Goal: Task Accomplishment & Management: Use online tool/utility

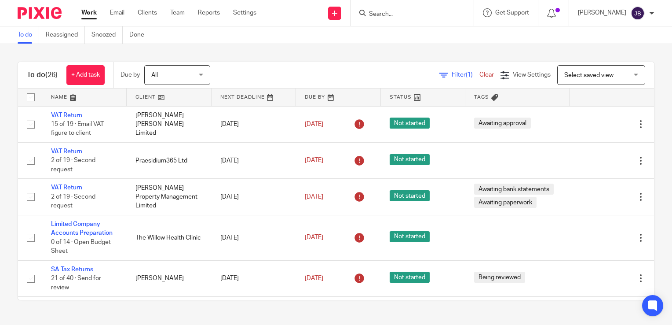
scroll to position [264, 0]
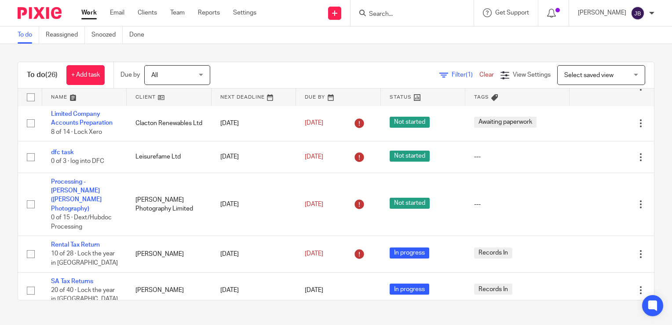
click at [93, 14] on link "Work" at bounding box center [88, 12] width 15 height 9
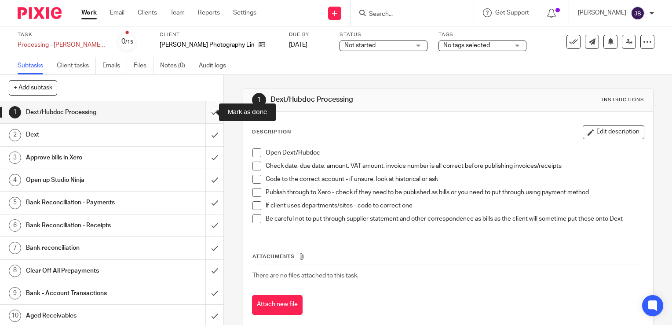
click at [209, 111] on input "submit" at bounding box center [112, 112] width 224 height 22
drag, startPoint x: 203, startPoint y: 131, endPoint x: 202, endPoint y: 152, distance: 21.2
click at [204, 132] on input "submit" at bounding box center [112, 135] width 224 height 22
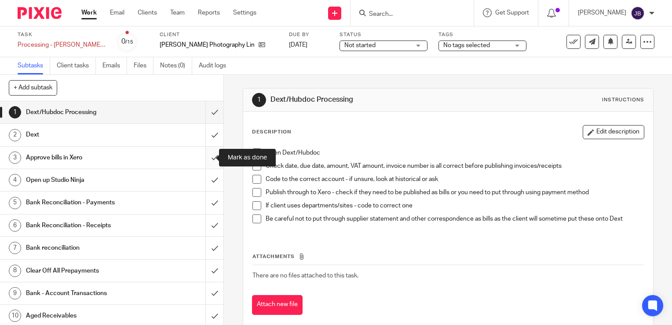
click at [202, 162] on input "submit" at bounding box center [112, 158] width 224 height 22
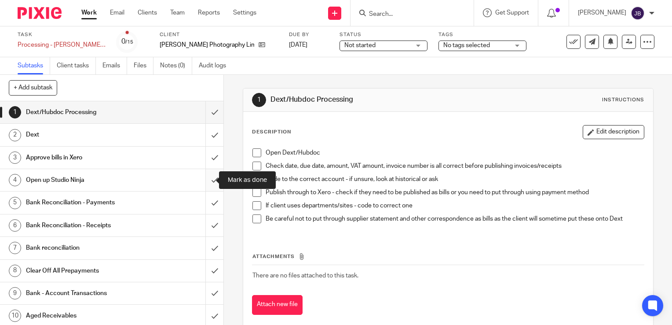
click at [205, 180] on input "submit" at bounding box center [112, 180] width 224 height 22
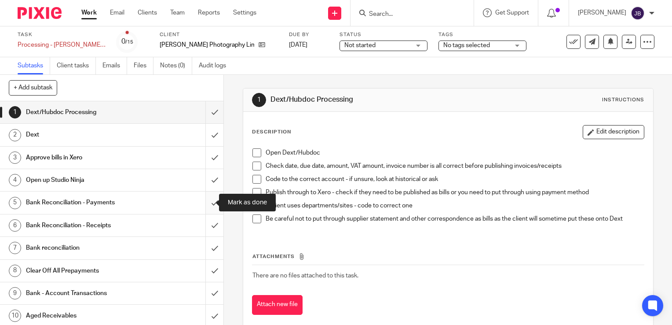
click at [207, 208] on input "submit" at bounding box center [112, 202] width 224 height 22
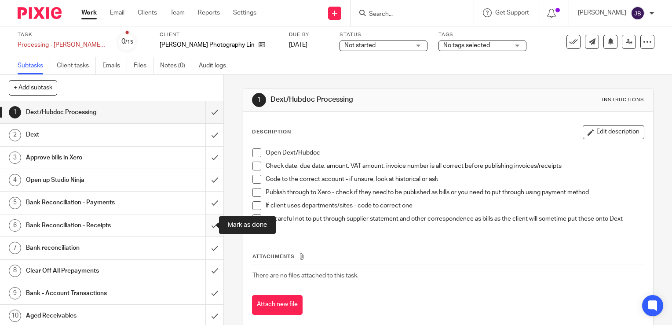
click at [208, 228] on input "submit" at bounding box center [112, 225] width 224 height 22
click at [207, 243] on input "submit" at bounding box center [112, 248] width 224 height 22
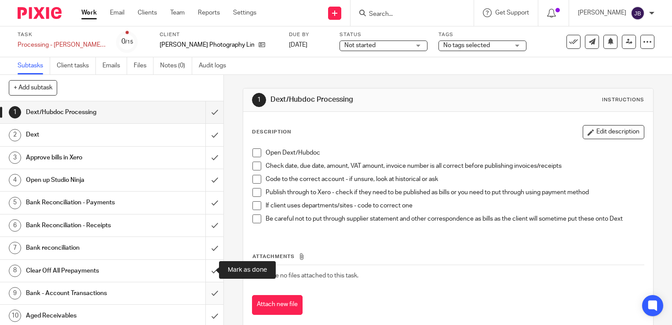
drag, startPoint x: 204, startPoint y: 274, endPoint x: 204, endPoint y: 291, distance: 17.6
click at [204, 275] on input "submit" at bounding box center [112, 271] width 224 height 22
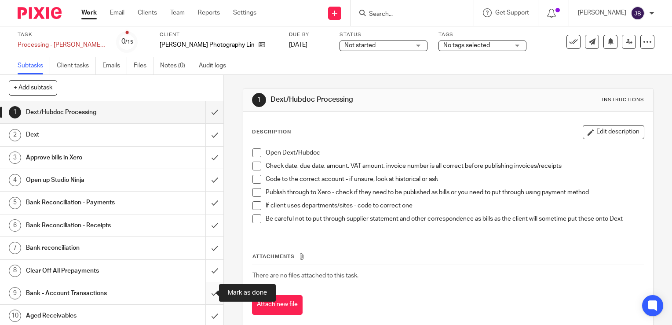
click at [204, 293] on input "submit" at bounding box center [112, 293] width 224 height 22
click at [204, 313] on input "submit" at bounding box center [112, 315] width 224 height 22
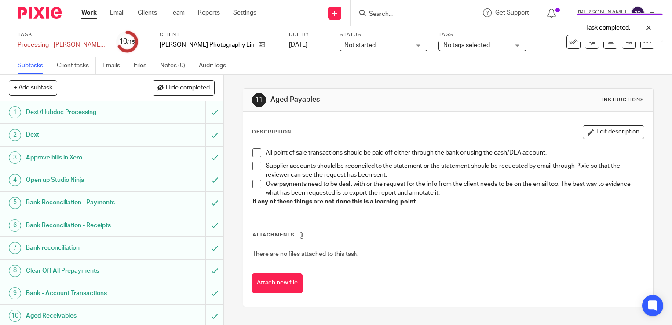
scroll to position [114, 0]
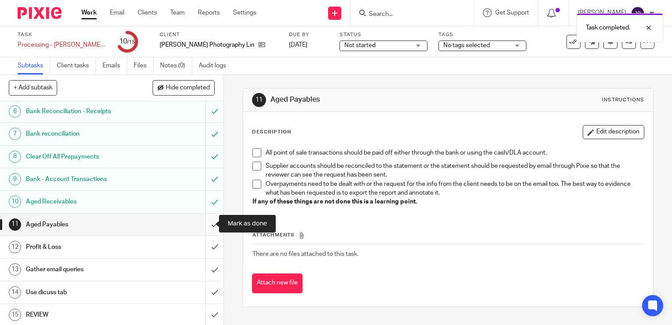
click at [204, 226] on input "submit" at bounding box center [112, 224] width 224 height 22
drag, startPoint x: 204, startPoint y: 246, endPoint x: 204, endPoint y: 269, distance: 23.3
click at [204, 246] on input "submit" at bounding box center [112, 247] width 224 height 22
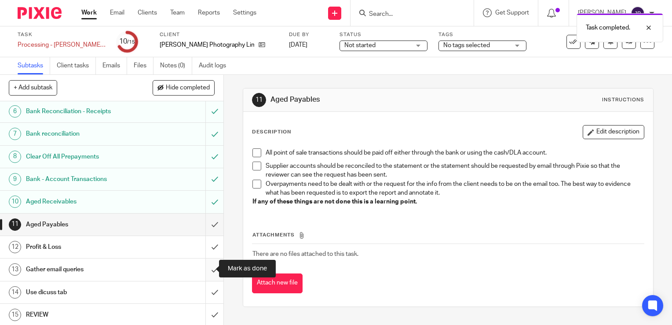
click at [204, 269] on input "submit" at bounding box center [112, 269] width 224 height 22
drag, startPoint x: 204, startPoint y: 284, endPoint x: 206, endPoint y: 309, distance: 25.1
click at [204, 285] on input "submit" at bounding box center [112, 292] width 224 height 22
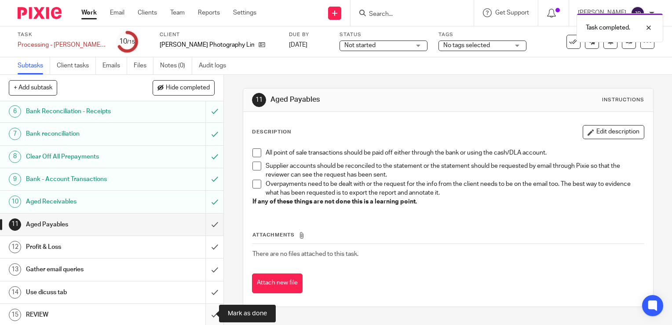
click at [206, 312] on input "submit" at bounding box center [112, 315] width 224 height 22
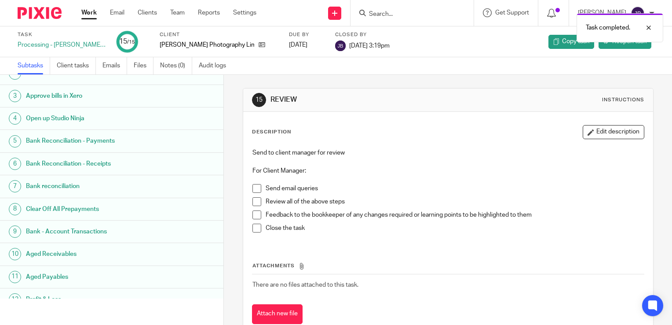
scroll to position [88, 0]
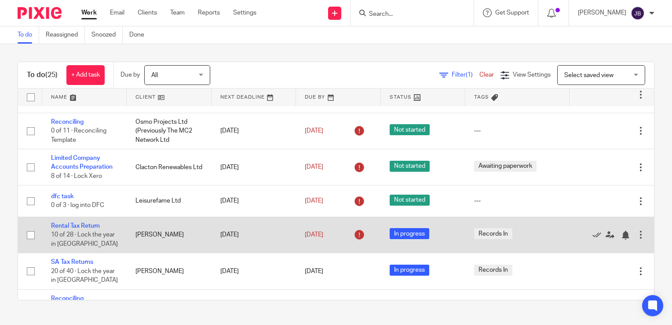
scroll to position [264, 0]
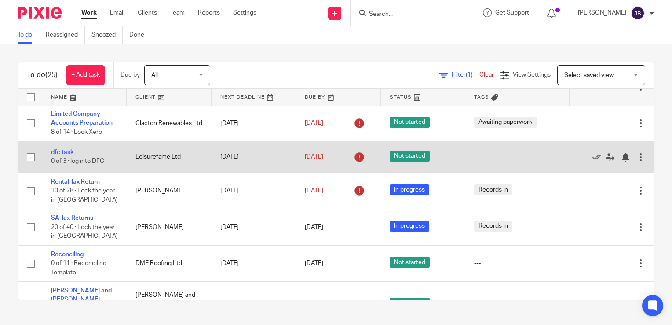
click at [65, 158] on td "dfc task 0 of 3 · log into DFC" at bounding box center [84, 156] width 84 height 31
click at [65, 157] on td "dfc task 0 of 3 · log into DFC" at bounding box center [84, 156] width 84 height 31
click at [63, 154] on link "dfc task" at bounding box center [62, 152] width 23 height 6
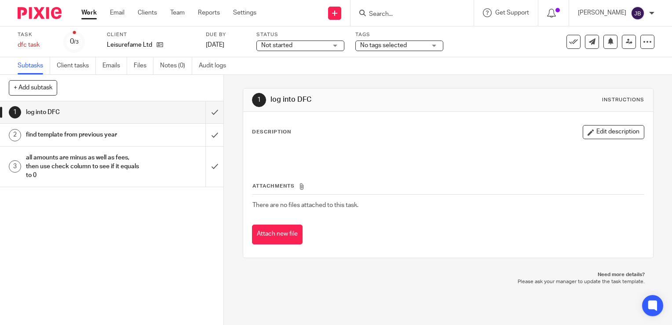
click at [158, 51] on div "Client Leisurefame Ltd" at bounding box center [151, 41] width 88 height 21
click at [158, 50] on div "Client Leisurefame Ltd" at bounding box center [151, 41] width 88 height 21
click at [158, 47] on icon at bounding box center [160, 44] width 7 height 7
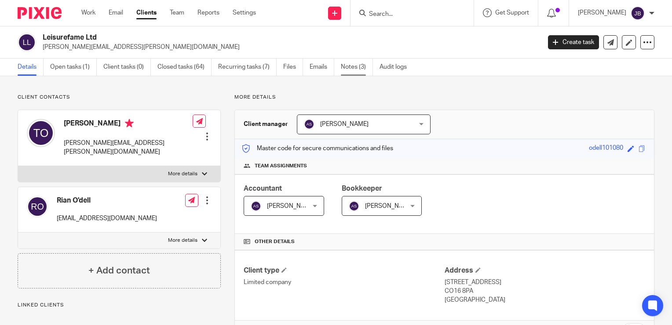
click at [359, 69] on link "Notes (3)" at bounding box center [357, 67] width 32 height 17
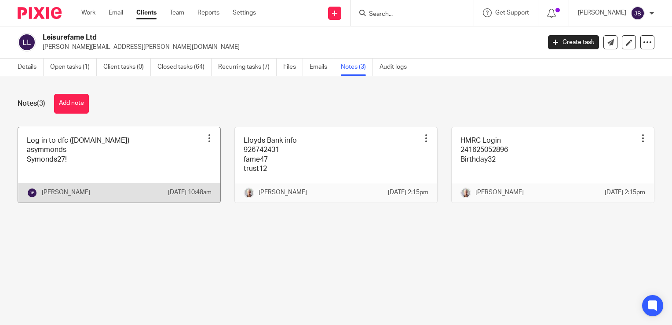
click at [134, 151] on link at bounding box center [119, 164] width 202 height 75
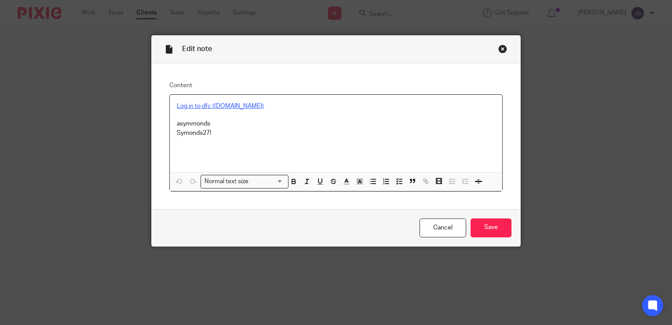
click at [231, 106] on link "Log in to dfc (distributionfc.com)" at bounding box center [220, 106] width 87 height 6
click at [244, 126] on link "https://id.distributionfc.com/auth/realms/dfc/protocol/openid-connect/auth?resp…" at bounding box center [255, 122] width 111 height 9
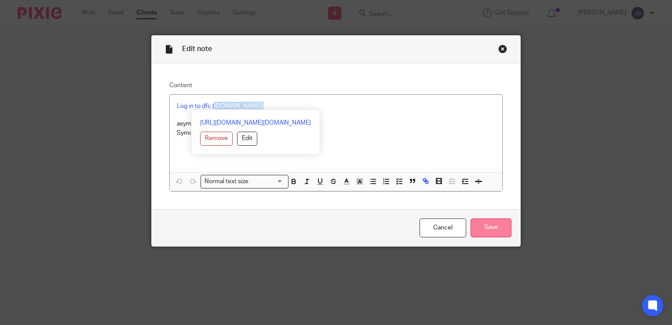
drag, startPoint x: 496, startPoint y: 224, endPoint x: 470, endPoint y: 224, distance: 26.0
click at [496, 224] on input "Save" at bounding box center [491, 227] width 41 height 19
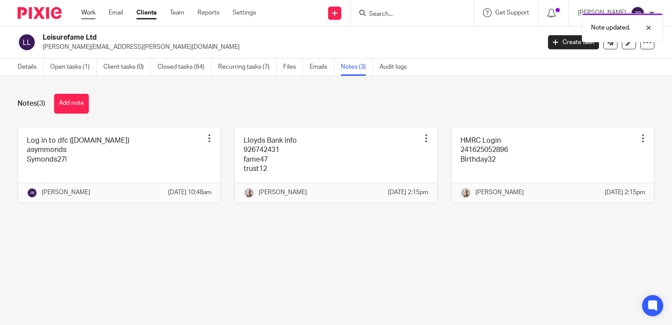
click at [91, 16] on link "Work" at bounding box center [88, 12] width 14 height 9
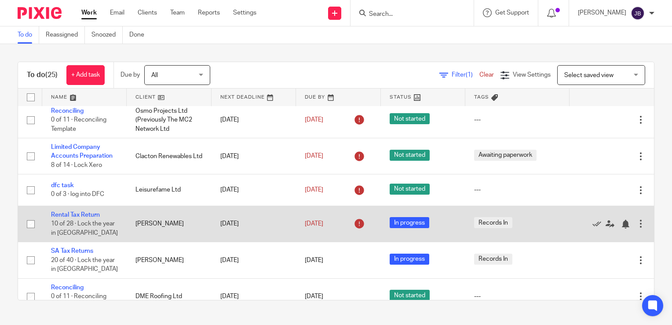
scroll to position [264, 0]
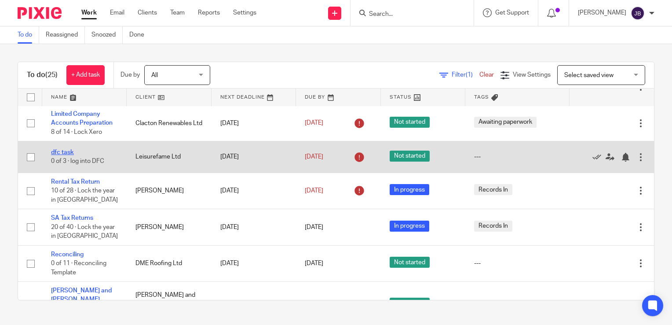
click at [60, 151] on link "dfc task" at bounding box center [62, 152] width 23 height 6
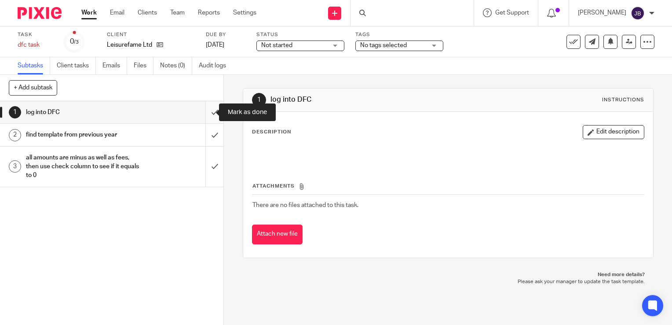
click at [198, 111] on input "submit" at bounding box center [112, 112] width 224 height 22
click at [204, 131] on input "submit" at bounding box center [112, 135] width 224 height 22
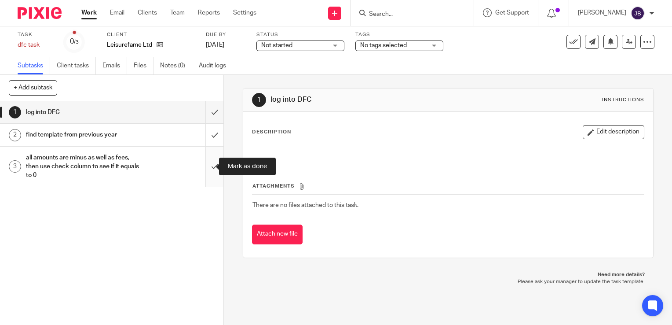
click at [204, 151] on input "submit" at bounding box center [112, 167] width 224 height 40
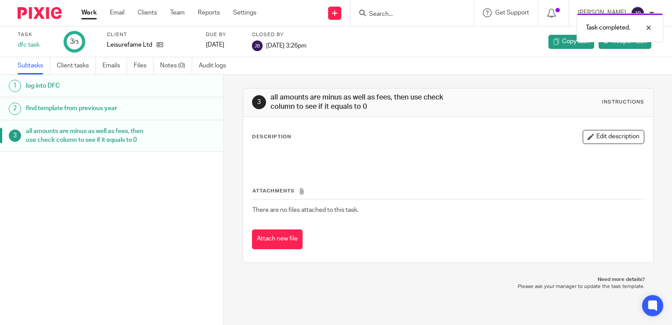
click at [87, 17] on link "Work" at bounding box center [88, 12] width 15 height 9
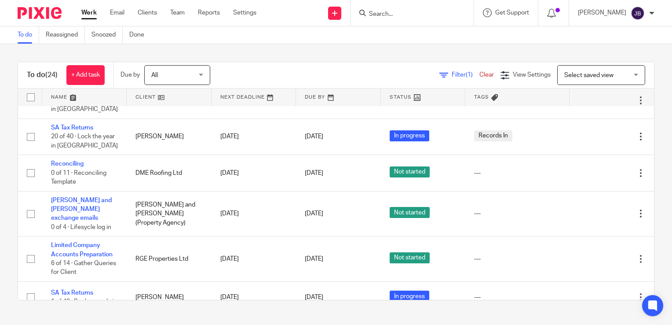
scroll to position [352, 0]
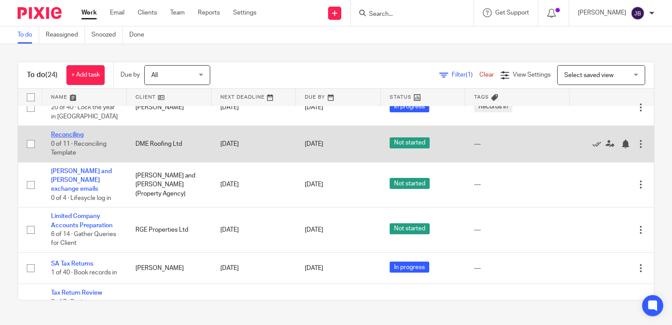
click at [71, 137] on link "Reconciling" at bounding box center [67, 135] width 33 height 6
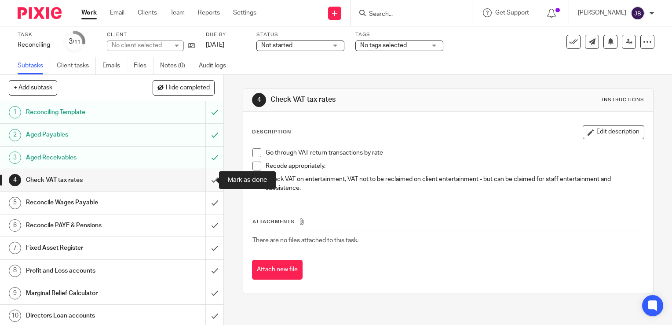
click at [204, 179] on input "submit" at bounding box center [112, 180] width 224 height 22
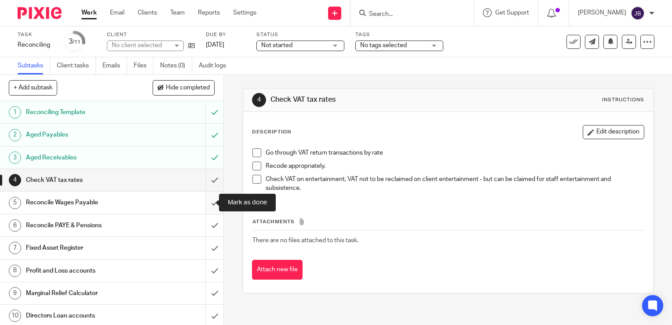
click at [202, 204] on input "submit" at bounding box center [112, 202] width 224 height 22
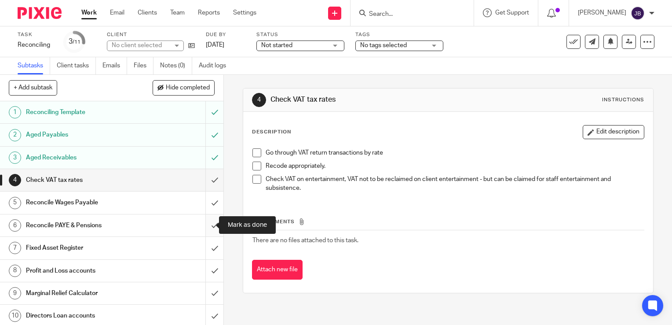
drag, startPoint x: 205, startPoint y: 221, endPoint x: 205, endPoint y: 231, distance: 10.6
click at [205, 222] on input "submit" at bounding box center [112, 225] width 224 height 22
drag, startPoint x: 205, startPoint y: 238, endPoint x: 203, endPoint y: 247, distance: 8.5
click at [205, 239] on input "submit" at bounding box center [112, 248] width 224 height 22
click at [203, 258] on div "1 Reconciling Template 2 Aged Payables 3 Aged Receivables 4 Check VAT tax rates…" at bounding box center [112, 213] width 224 height 224
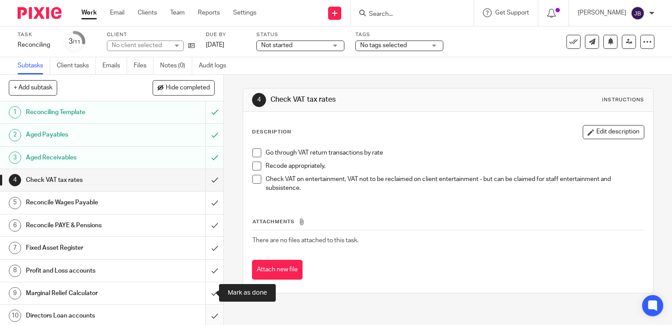
drag, startPoint x: 208, startPoint y: 282, endPoint x: 204, endPoint y: 312, distance: 29.3
click at [208, 285] on input "submit" at bounding box center [112, 293] width 224 height 22
click at [204, 312] on input "submit" at bounding box center [112, 315] width 224 height 22
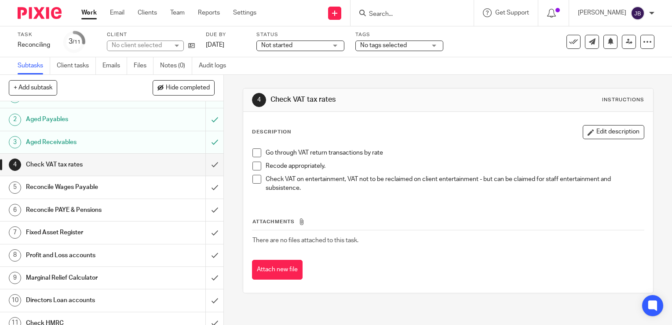
scroll to position [24, 0]
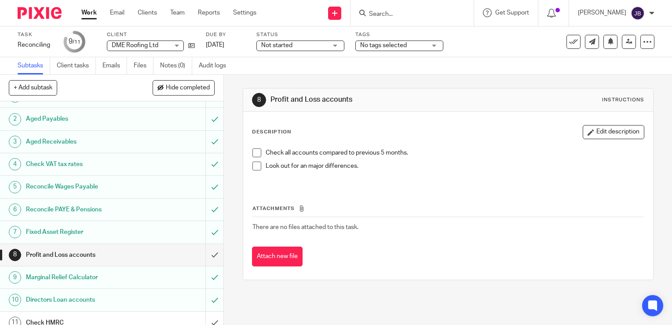
scroll to position [24, 0]
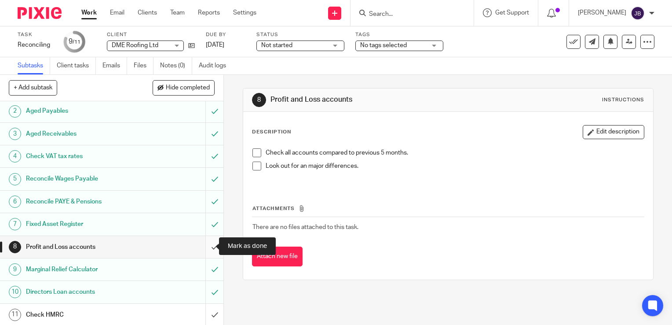
click at [209, 245] on input "submit" at bounding box center [112, 247] width 224 height 22
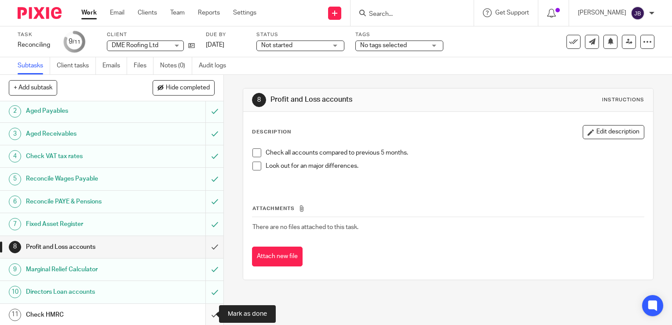
click at [209, 308] on input "submit" at bounding box center [112, 315] width 224 height 22
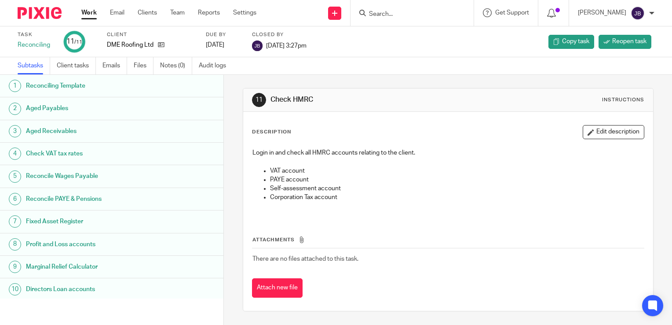
click at [88, 16] on link "Work" at bounding box center [88, 12] width 15 height 9
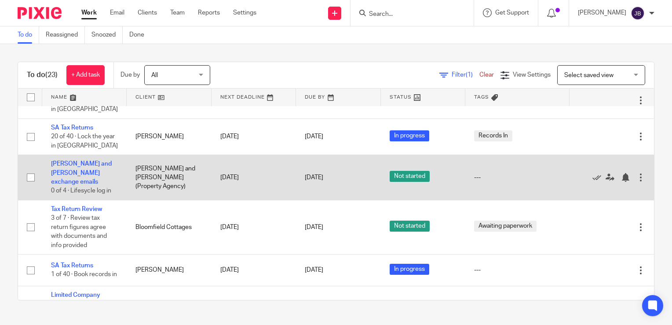
scroll to position [308, 0]
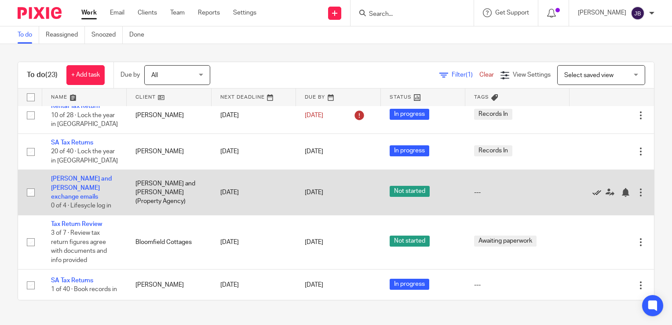
click at [593, 192] on icon at bounding box center [597, 192] width 9 height 9
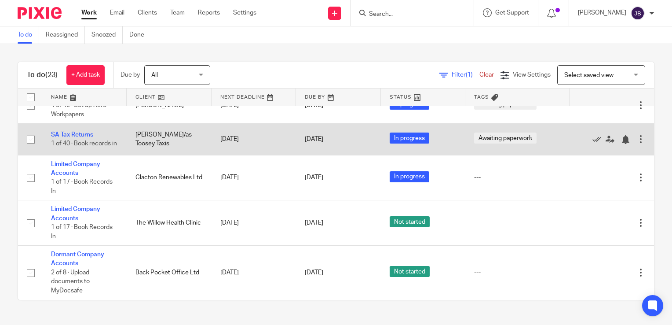
scroll to position [709, 0]
